Goal: Transaction & Acquisition: Purchase product/service

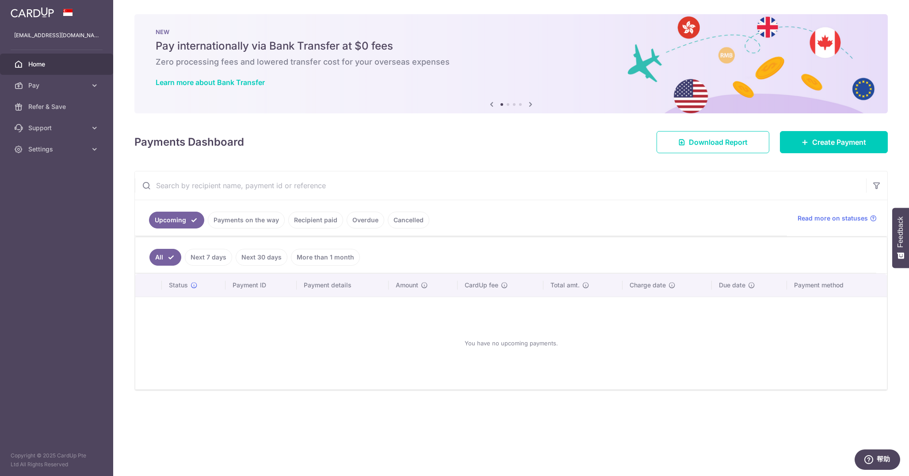
click at [263, 223] on link "Payments on the way" at bounding box center [246, 219] width 77 height 17
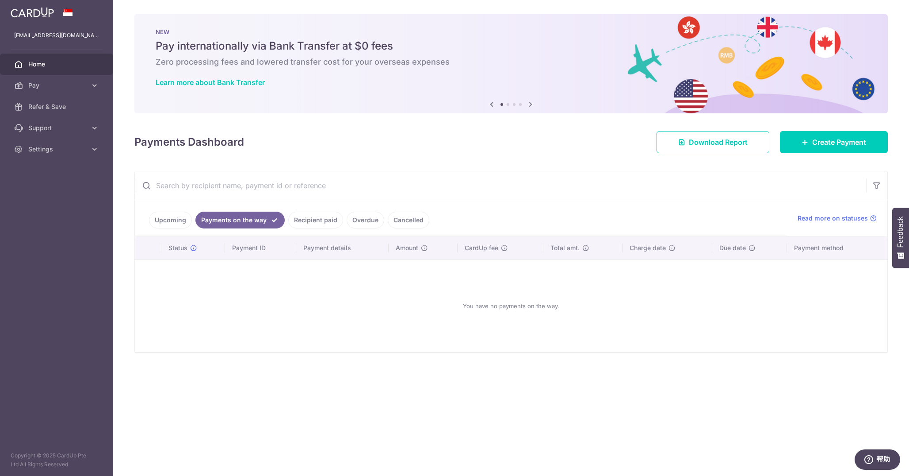
click at [318, 221] on div at bounding box center [459, 240] width 919 height 480
click at [315, 221] on link "Recipient paid" at bounding box center [315, 219] width 55 height 17
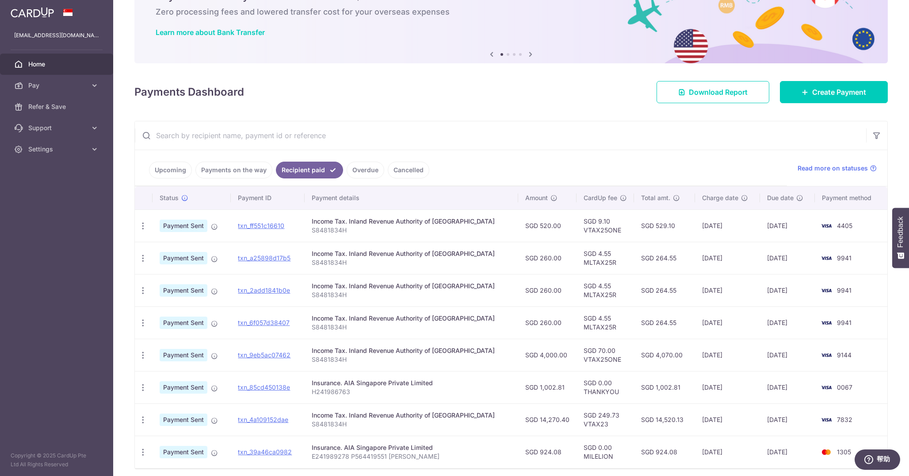
scroll to position [74, 0]
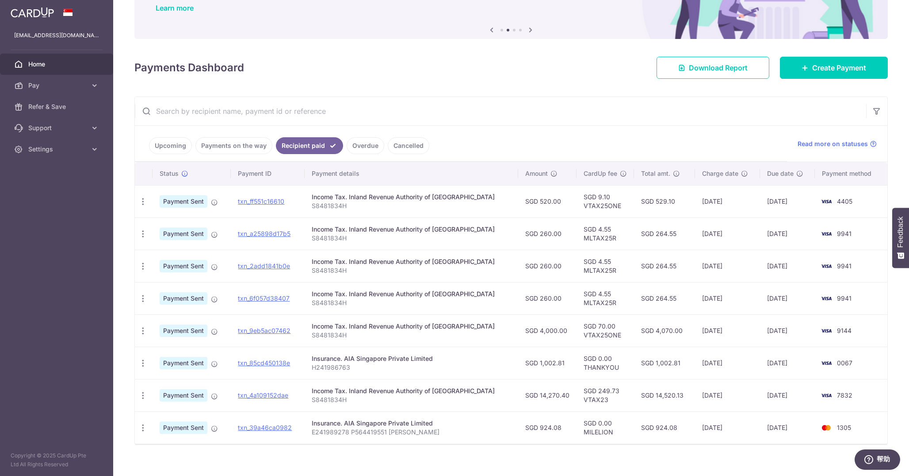
click at [582, 237] on td "SGD 4.55 MLTAX25R" at bounding box center [606, 233] width 58 height 32
copy td "MLTAX25R"
click at [582, 237] on td "SGD 4.55 MLTAX25R" at bounding box center [606, 233] width 58 height 32
click at [592, 264] on td "SGD 4.55 MLTAX25R" at bounding box center [606, 265] width 58 height 32
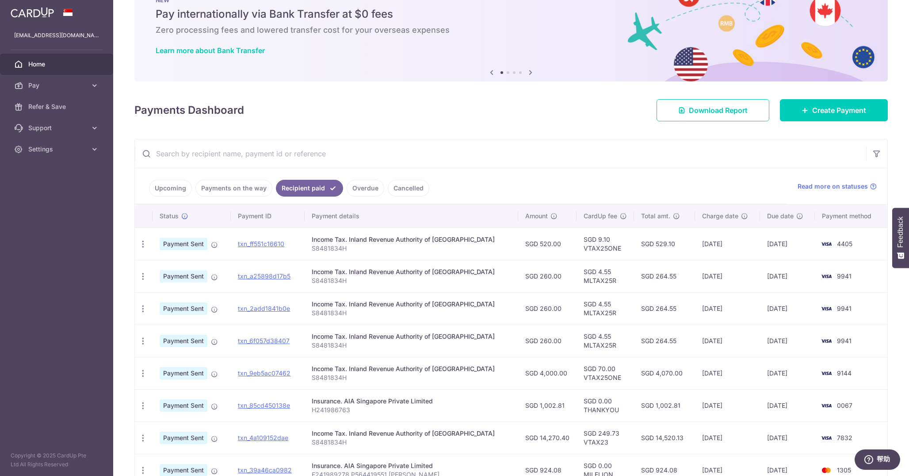
scroll to position [27, 0]
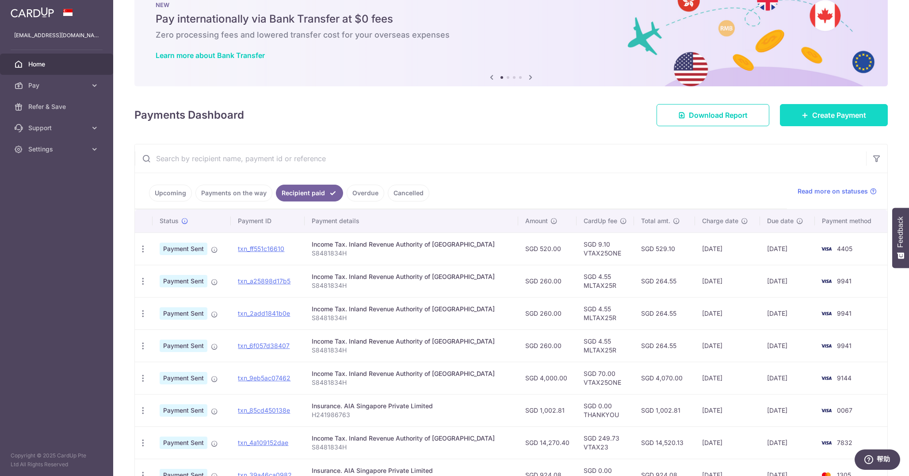
click at [815, 116] on span "Create Payment" at bounding box center [840, 115] width 54 height 11
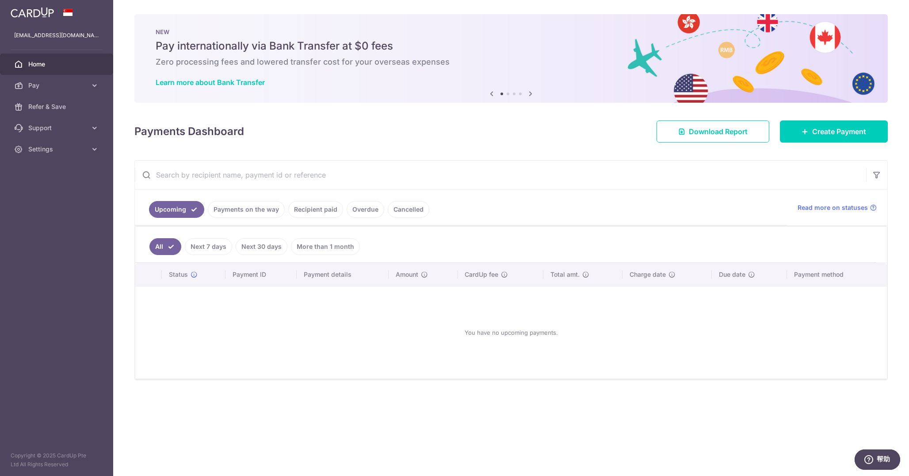
click at [285, 214] on li "Recipient paid" at bounding box center [314, 209] width 58 height 17
click at [310, 210] on link "Recipient paid" at bounding box center [315, 209] width 55 height 17
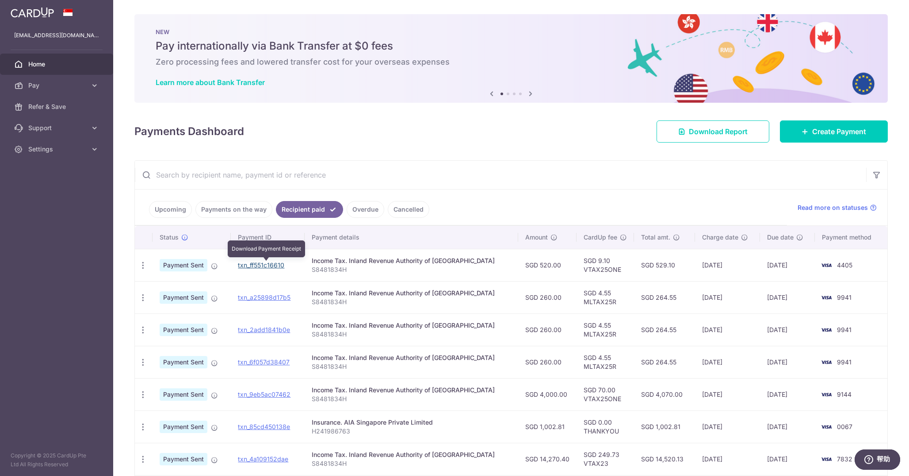
click at [262, 265] on link "txn_ff551c16610" at bounding box center [261, 265] width 46 height 8
click at [185, 266] on span "Payment Sent" at bounding box center [184, 265] width 48 height 12
click at [70, 85] on span "Pay" at bounding box center [57, 85] width 58 height 9
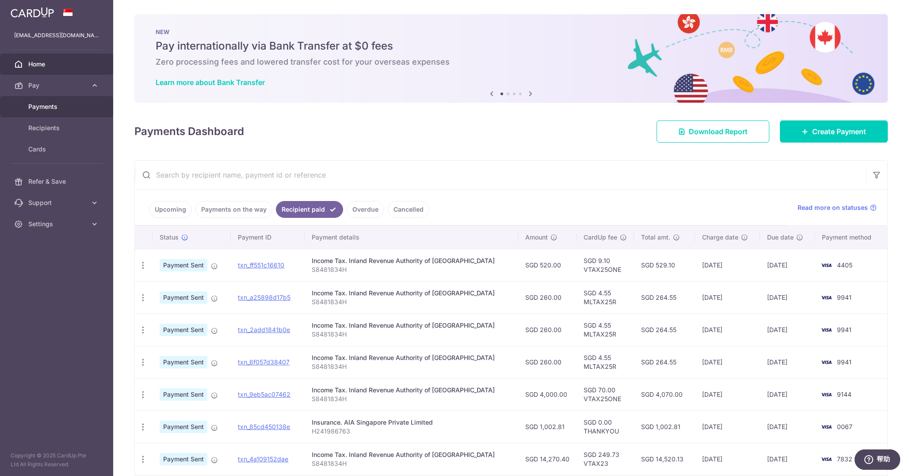
click at [63, 108] on span "Payments" at bounding box center [57, 106] width 58 height 9
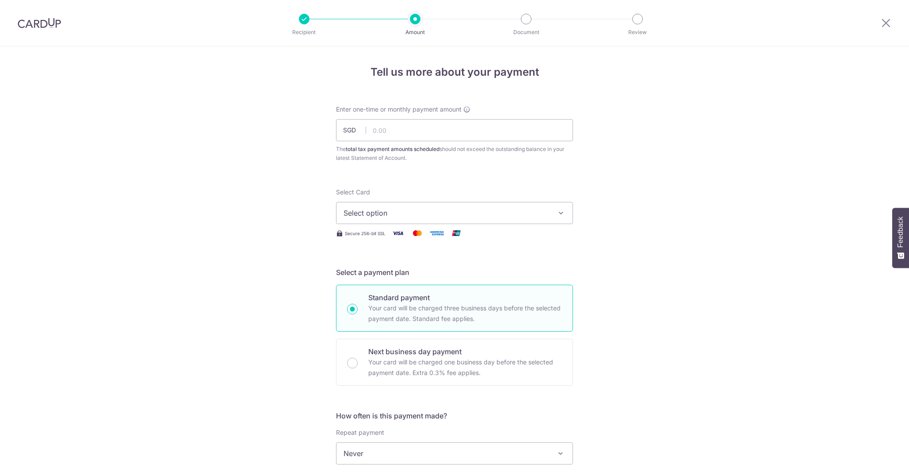
click at [430, 134] on input "text" at bounding box center [454, 130] width 237 height 22
type input "260.00"
click at [638, 184] on div "Tell us more about your payment Enter one-time or monthly payment amount SGD 26…" at bounding box center [454, 456] width 909 height 821
click at [440, 217] on span "Select option" at bounding box center [447, 212] width 206 height 11
